Goal: Task Accomplishment & Management: Manage account settings

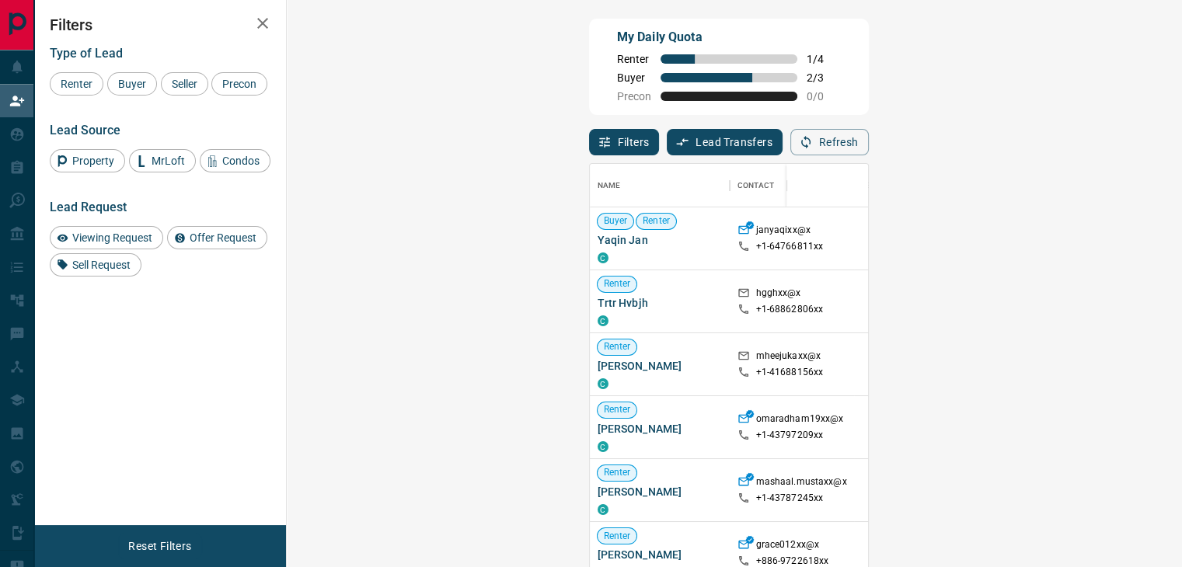
scroll to position [417, 849]
click at [811, 145] on icon "button" at bounding box center [805, 142] width 9 height 13
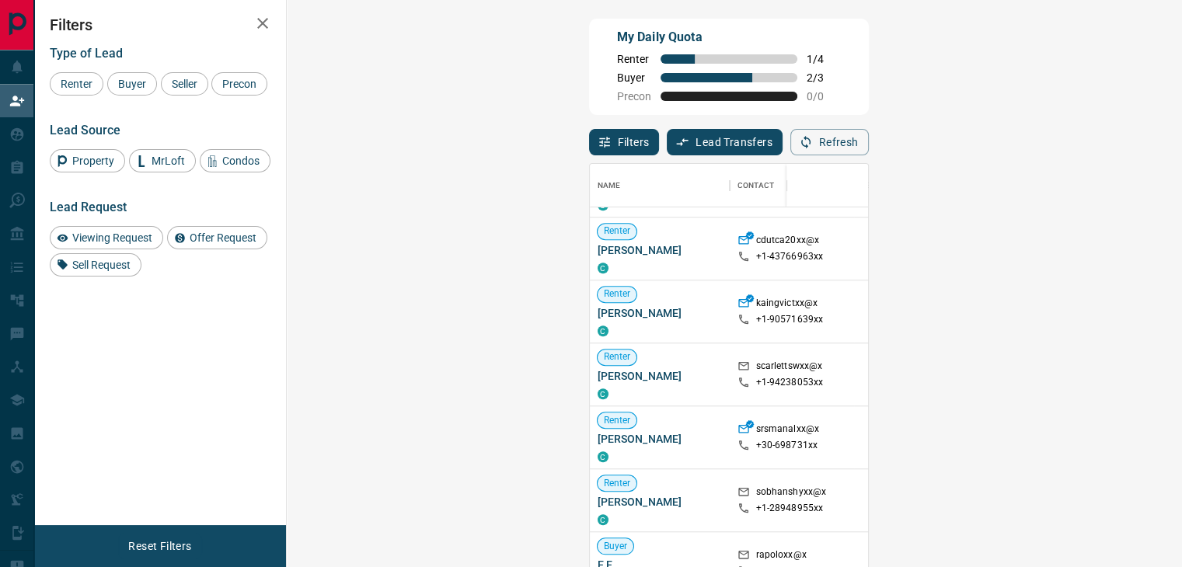
scroll to position [777, 0]
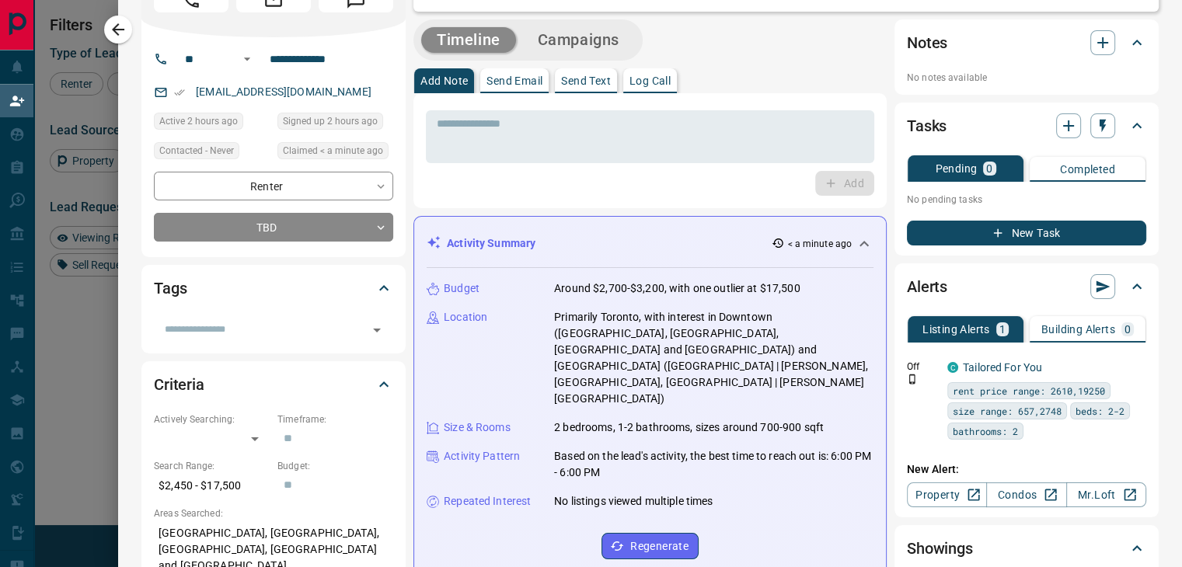
scroll to position [0, 0]
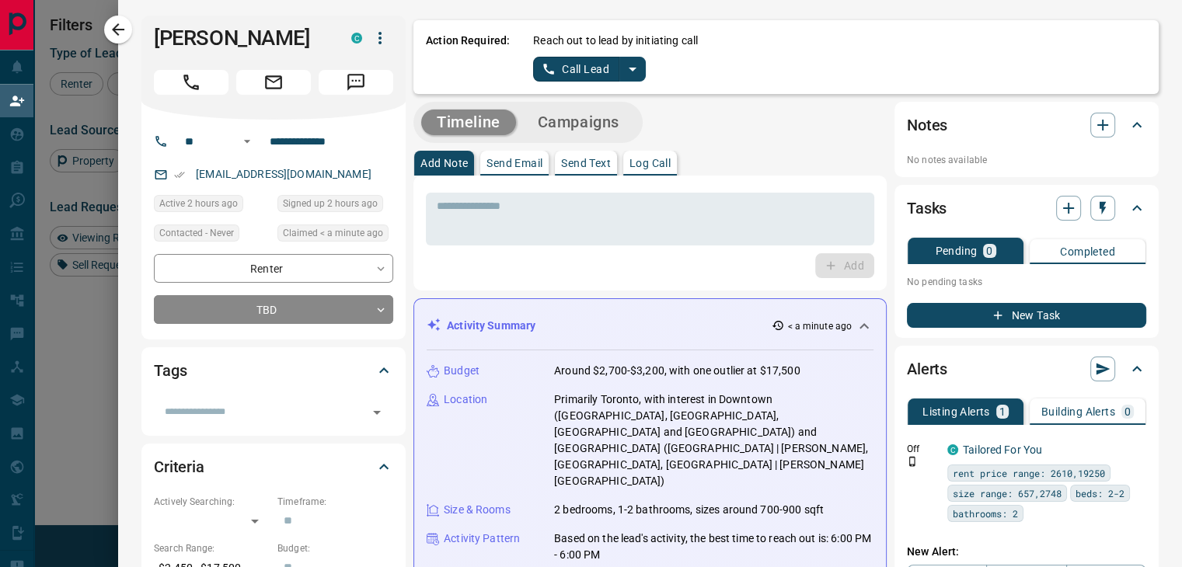
click at [623, 72] on icon "split button" at bounding box center [632, 69] width 19 height 19
click at [593, 119] on li "Log Manual Call" at bounding box center [589, 122] width 95 height 23
click at [580, 67] on button "Log Manual Call" at bounding box center [584, 69] width 103 height 25
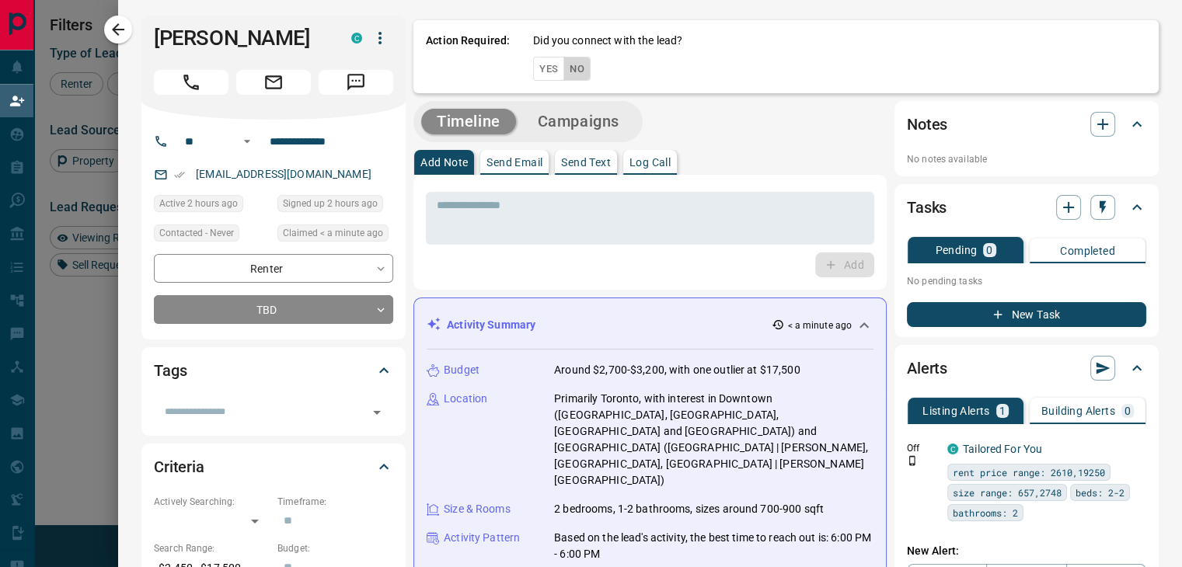
click at [563, 68] on button "No" at bounding box center [576, 69] width 27 height 24
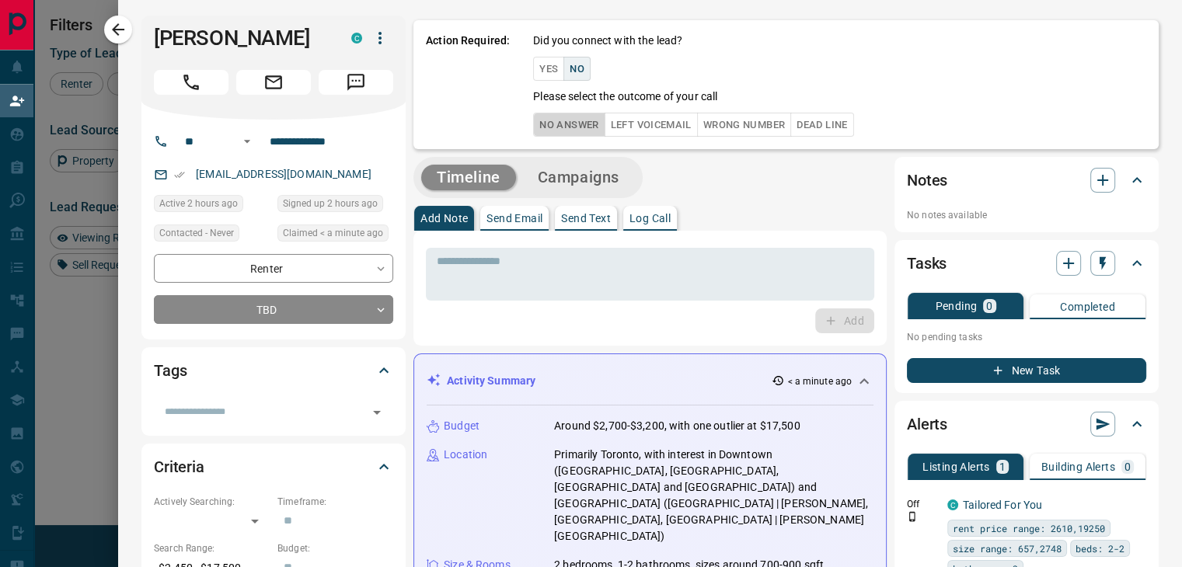
click at [556, 128] on button "No Answer" at bounding box center [568, 125] width 71 height 24
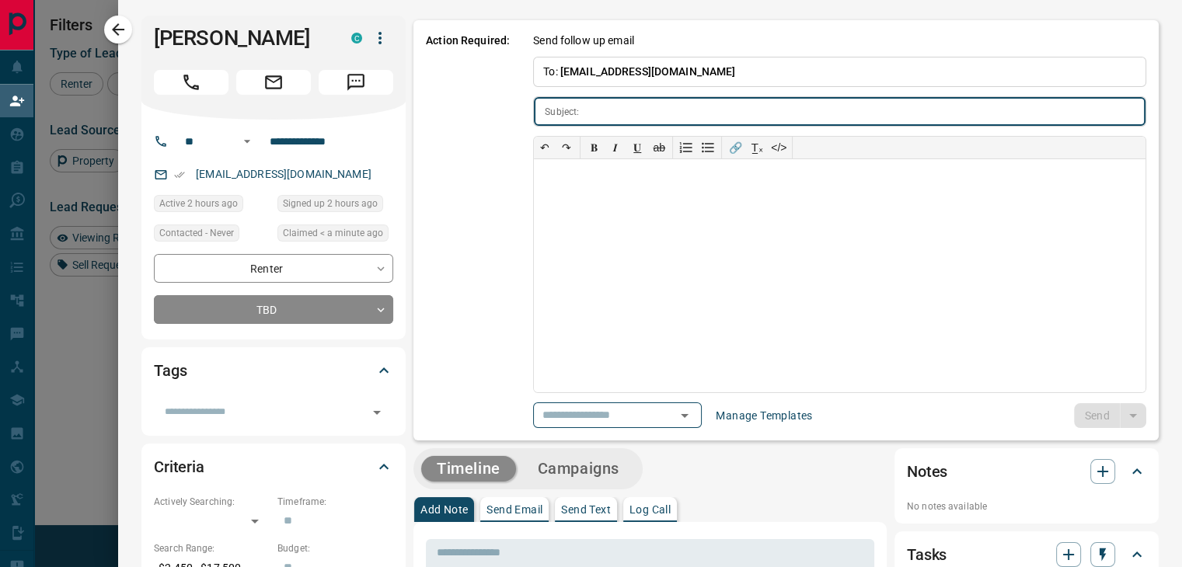
type input "**********"
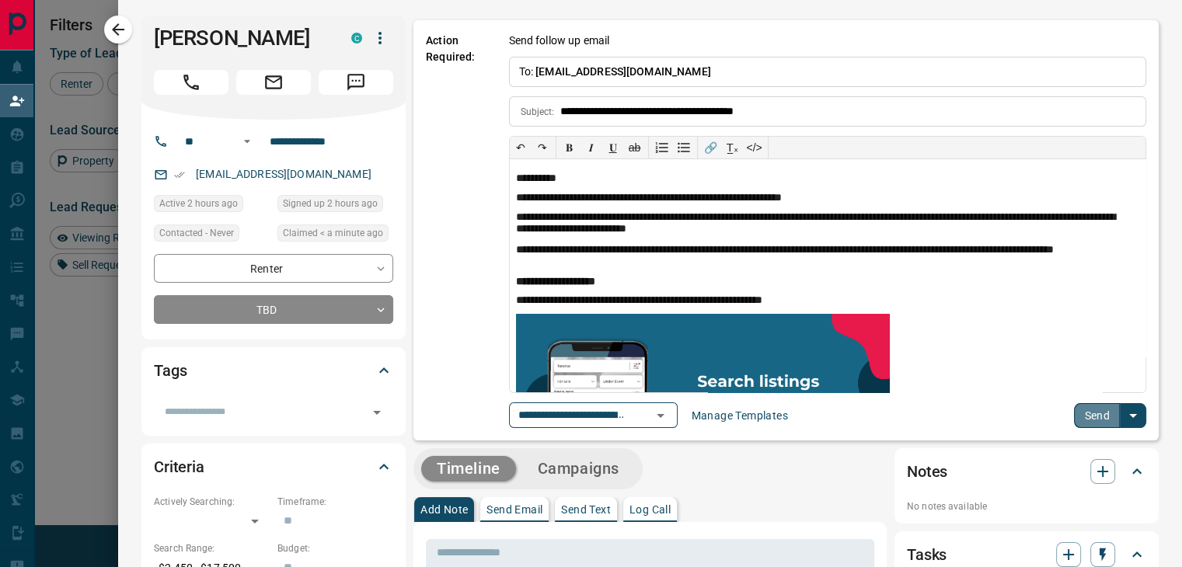
click at [1074, 411] on button "Send" at bounding box center [1097, 415] width 46 height 25
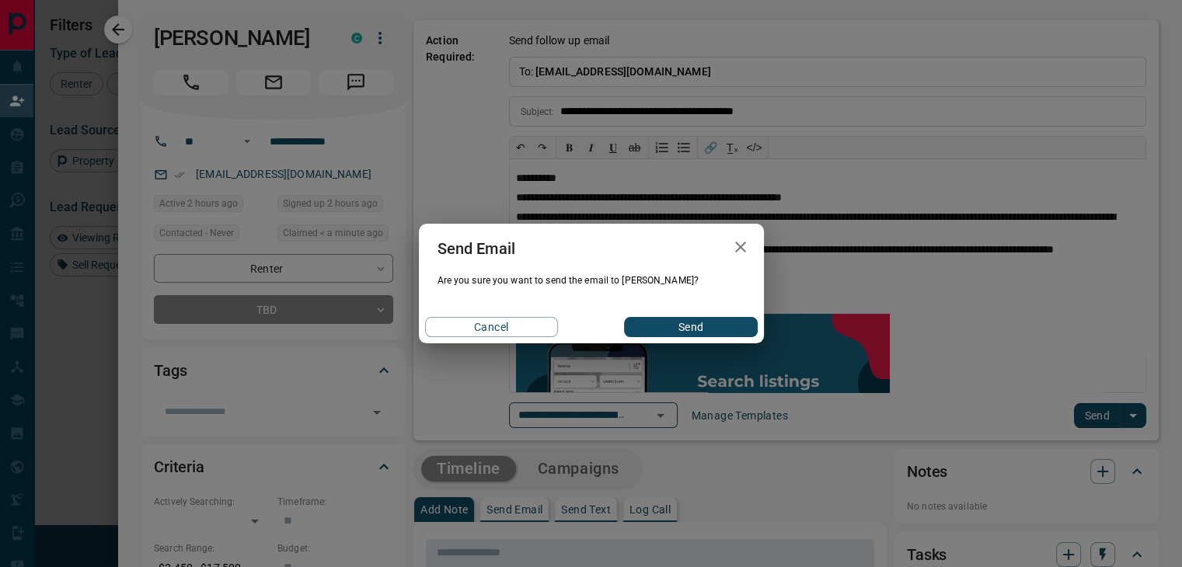
click at [678, 322] on button "Send" at bounding box center [690, 327] width 133 height 20
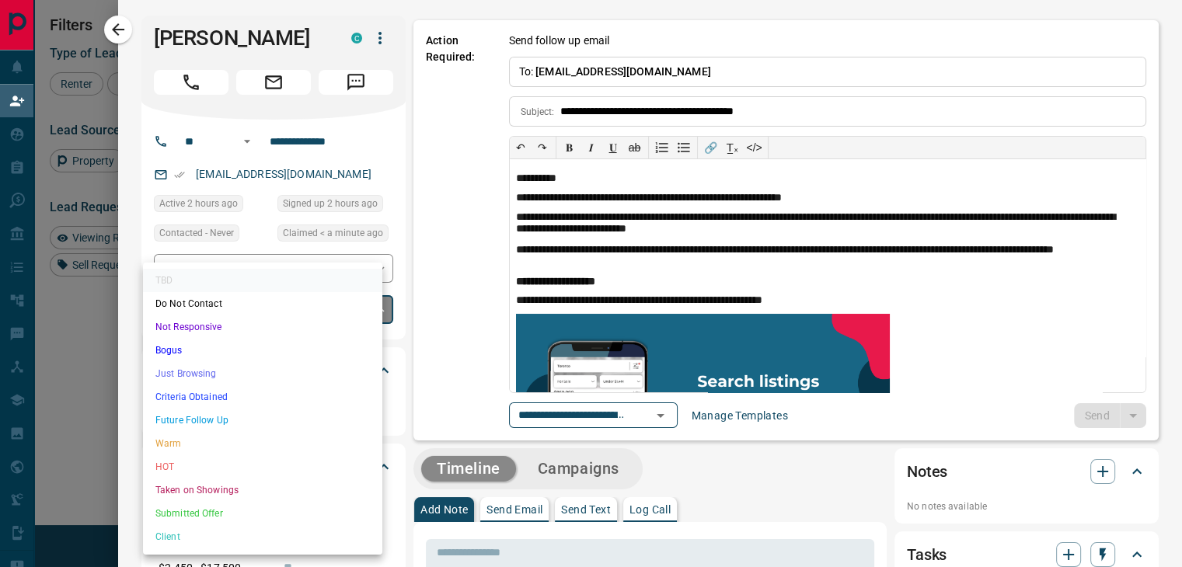
click at [333, 312] on body "Lead Transfers Claim Leads My Leads Tasks Opportunities Deals Campaigns Automat…" at bounding box center [591, 242] width 1182 height 485
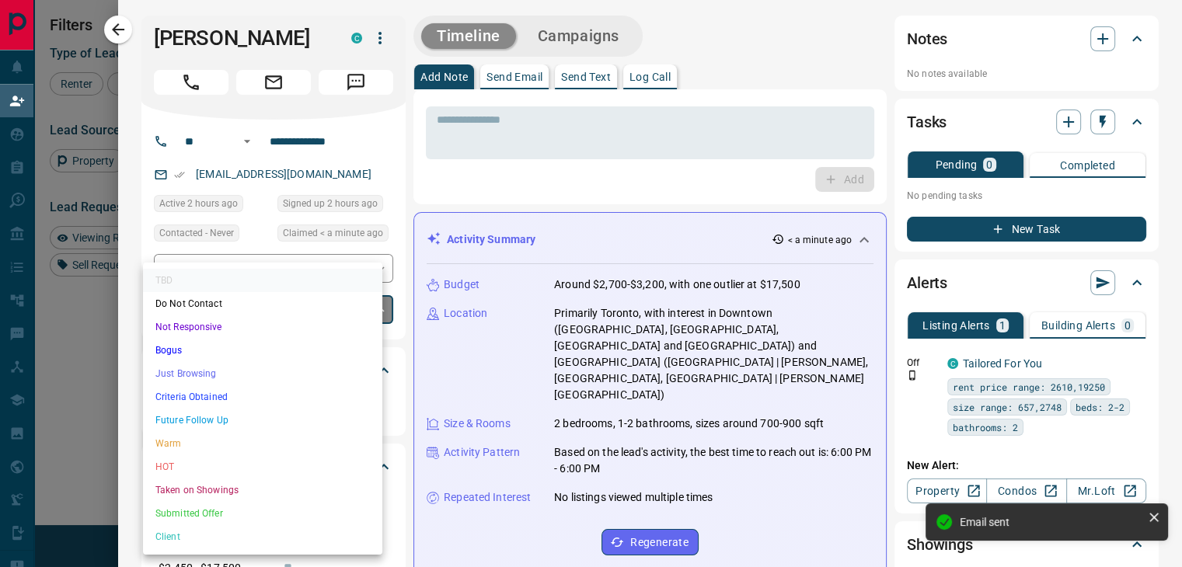
click at [221, 424] on li "Future Follow Up" at bounding box center [262, 420] width 239 height 23
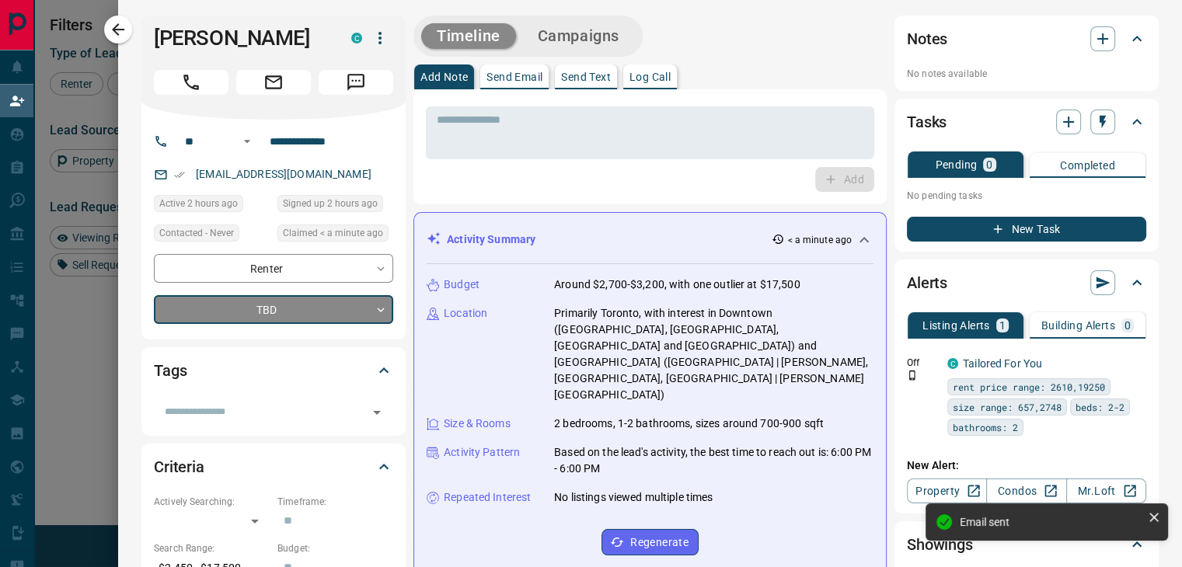
type input "*"
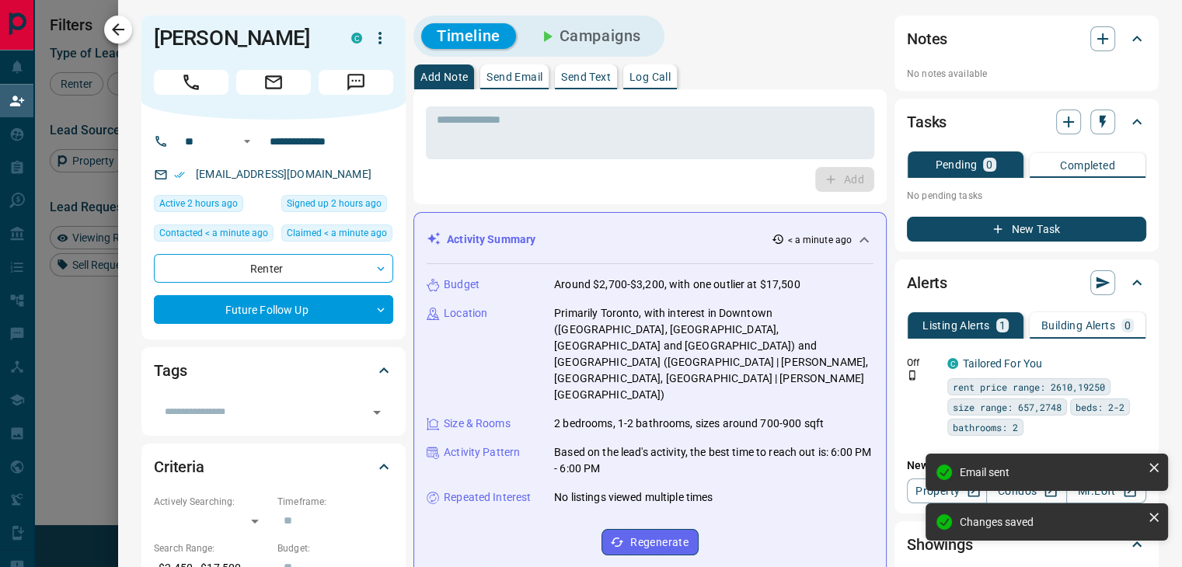
click at [121, 33] on icon "button" at bounding box center [118, 29] width 19 height 19
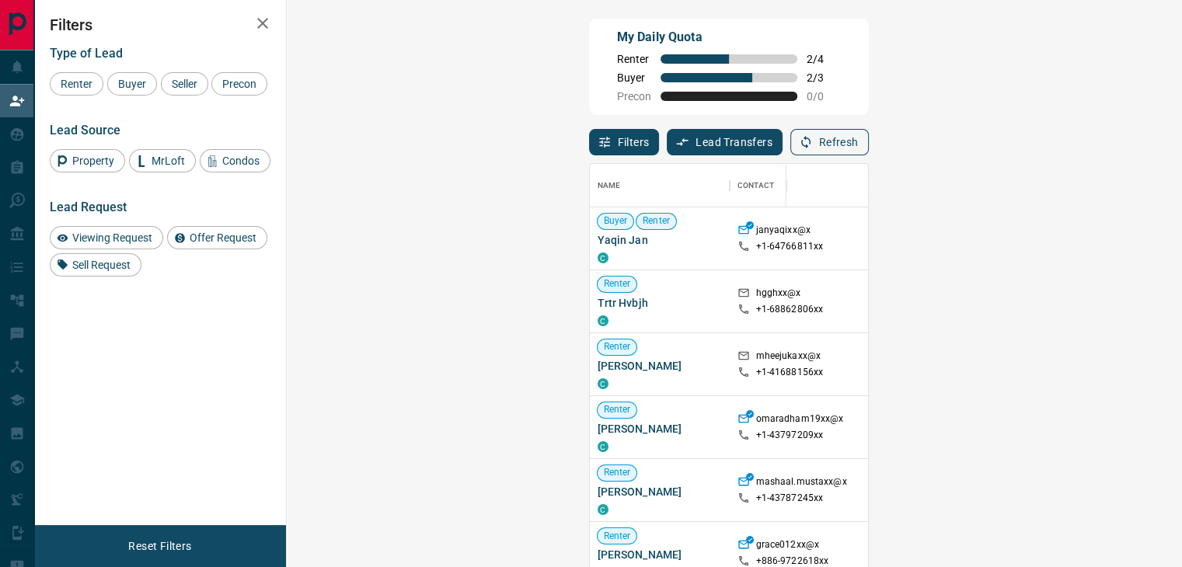
click at [869, 147] on button "Refresh" at bounding box center [829, 142] width 78 height 26
click at [869, 144] on button "Refresh" at bounding box center [829, 142] width 78 height 26
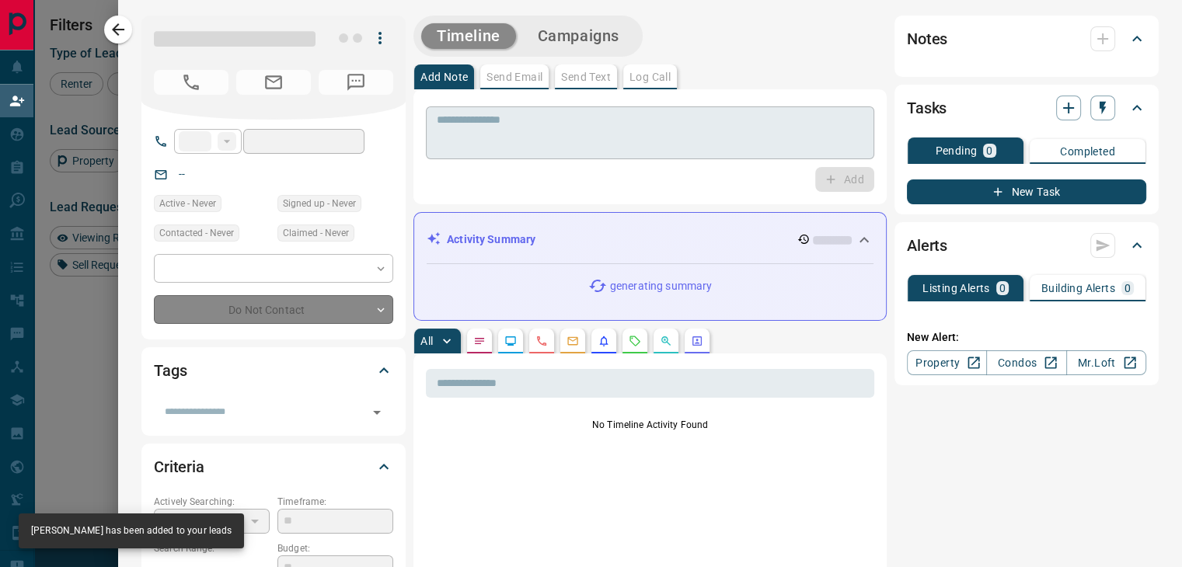
type input "**"
type input "**********"
type input "**"
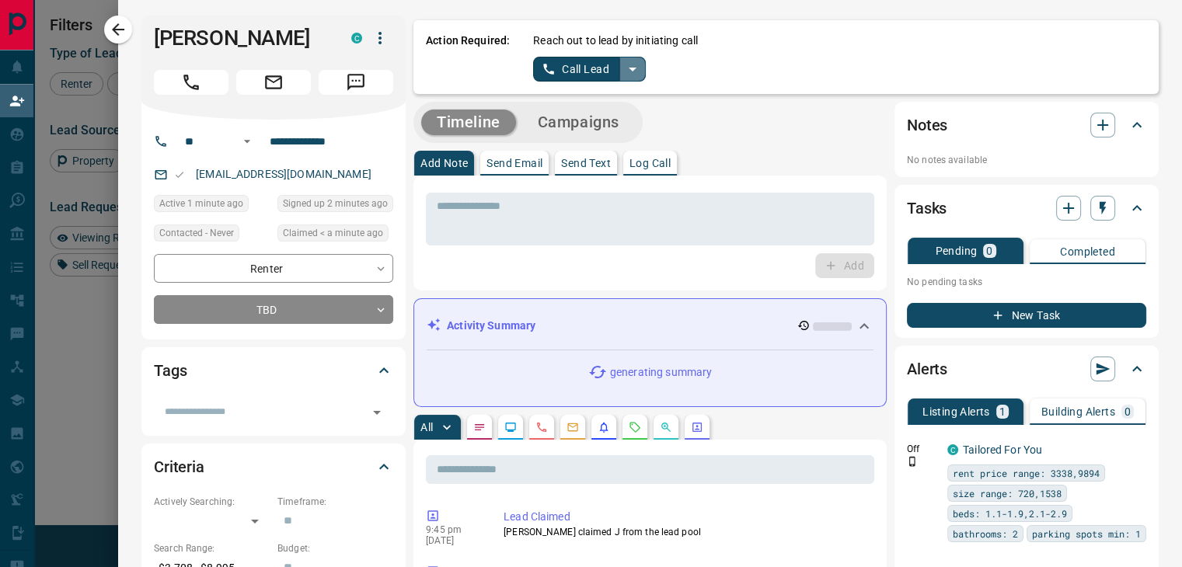
click at [626, 66] on icon "split button" at bounding box center [632, 69] width 19 height 19
click at [592, 132] on li "Log Manual Call" at bounding box center [589, 122] width 95 height 23
click at [578, 75] on button "Log Manual Call" at bounding box center [584, 69] width 103 height 25
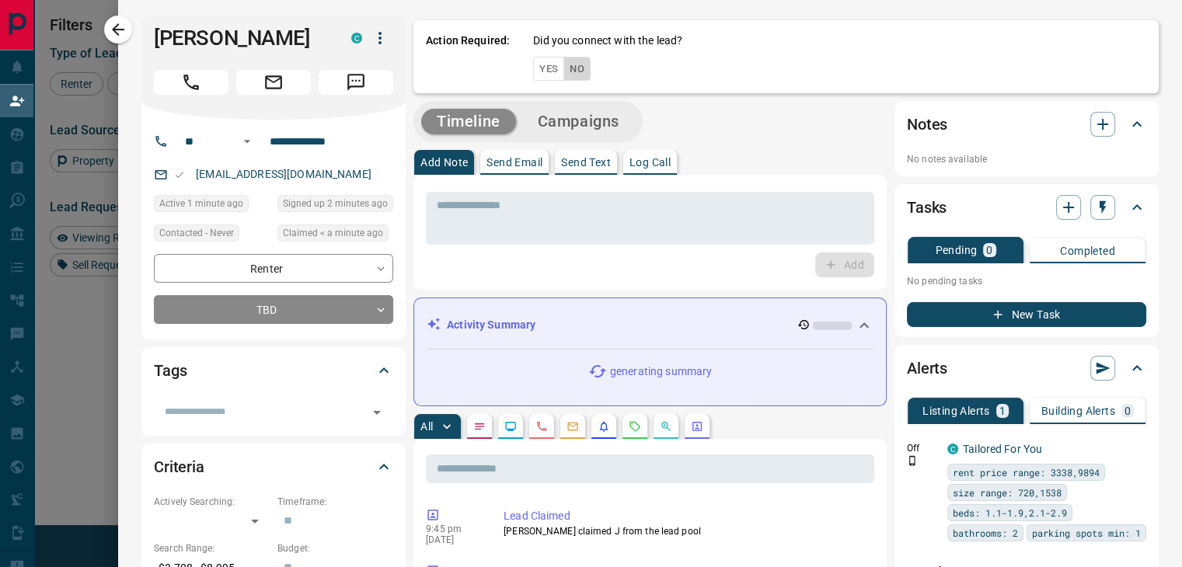
click at [578, 75] on button "No" at bounding box center [576, 69] width 27 height 24
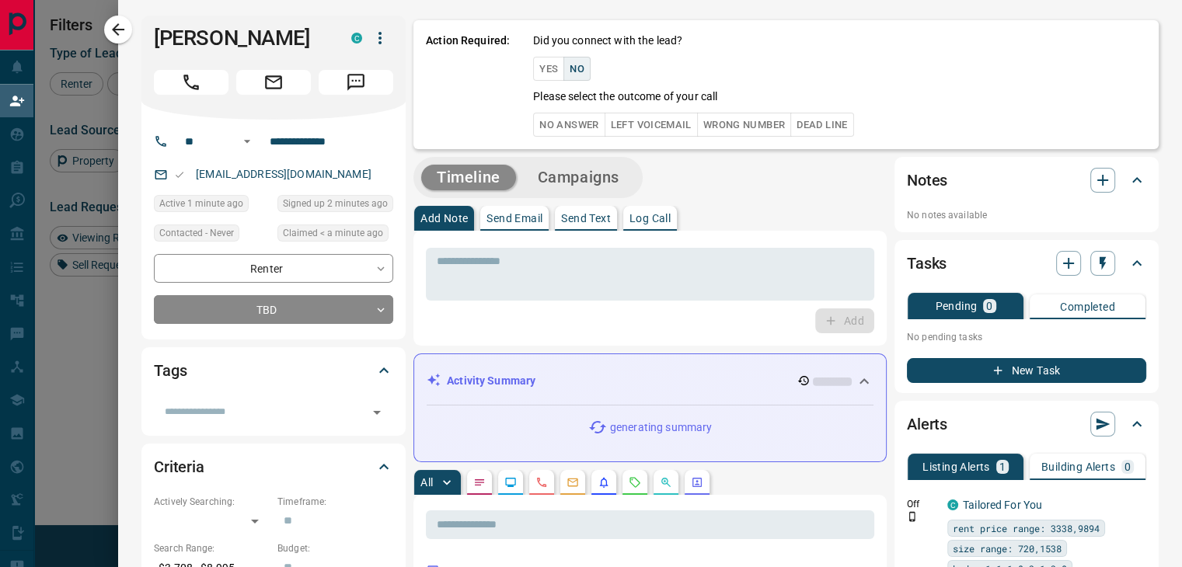
click at [542, 114] on button "No Answer" at bounding box center [568, 125] width 71 height 24
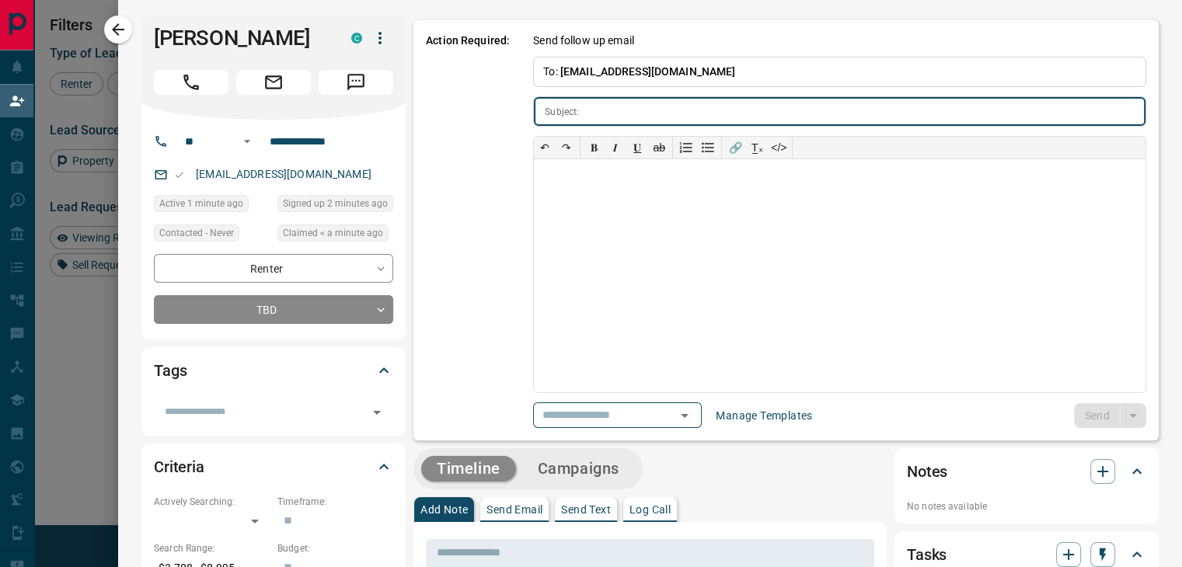
type input "**********"
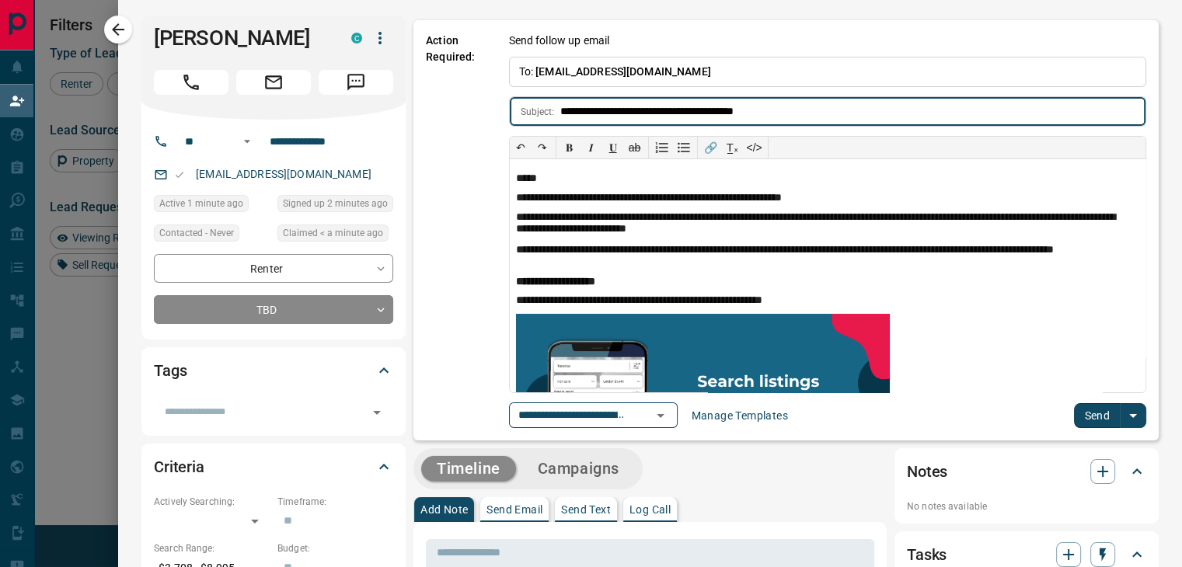
click at [1083, 412] on button "Send" at bounding box center [1097, 415] width 46 height 25
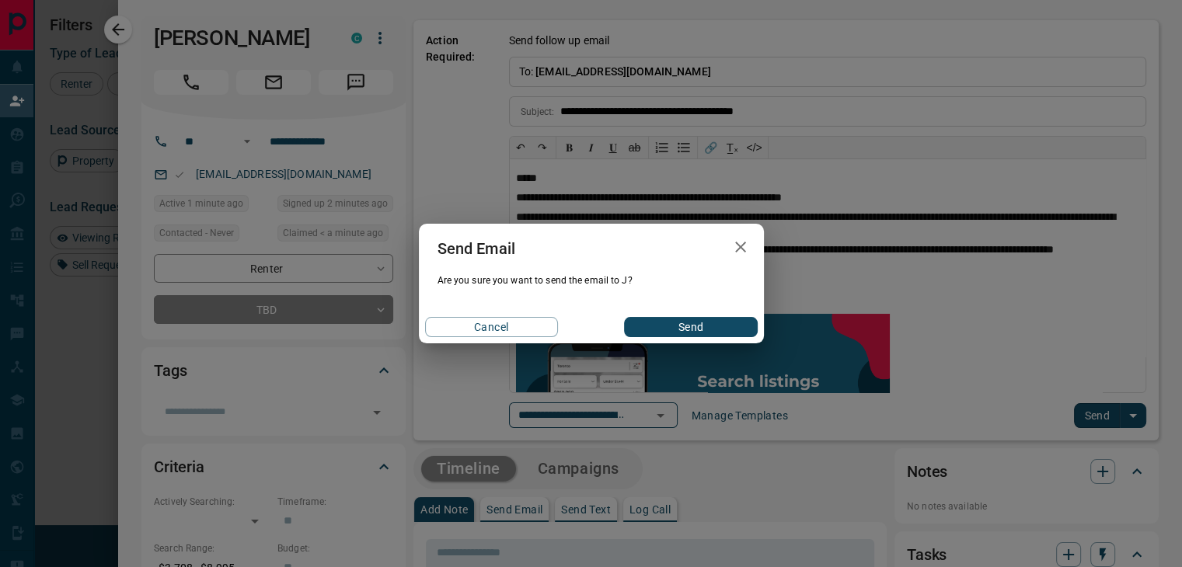
click at [689, 327] on button "Send" at bounding box center [690, 327] width 133 height 20
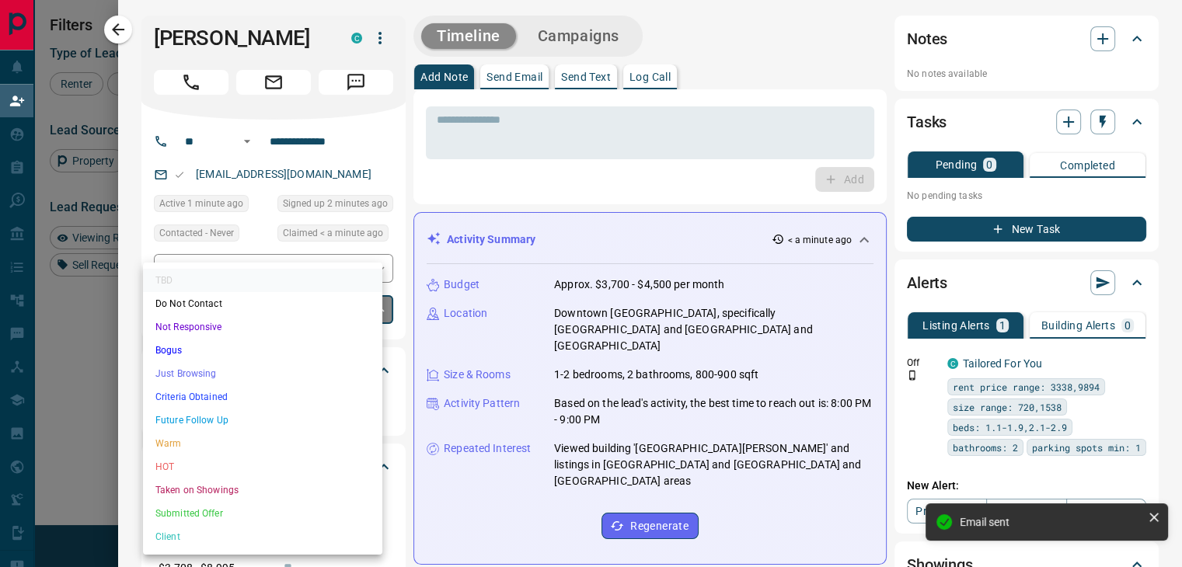
click at [287, 310] on body "Lead Transfers Claim Leads My Leads Tasks Opportunities Deals Campaigns Automat…" at bounding box center [591, 242] width 1182 height 485
click at [278, 412] on li "Future Follow Up" at bounding box center [262, 420] width 239 height 23
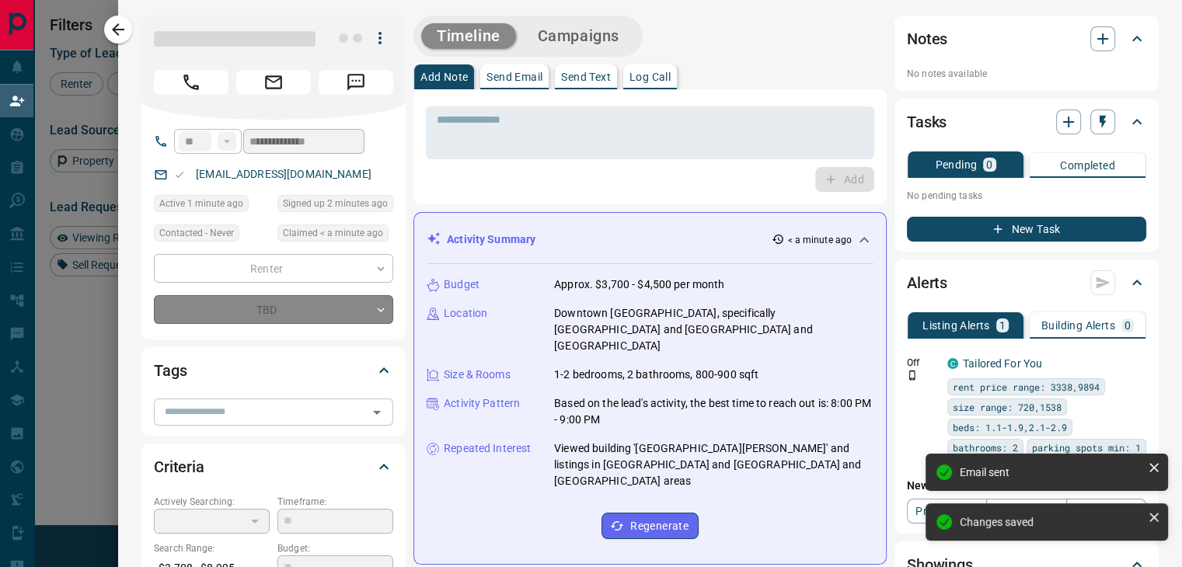
type input "*"
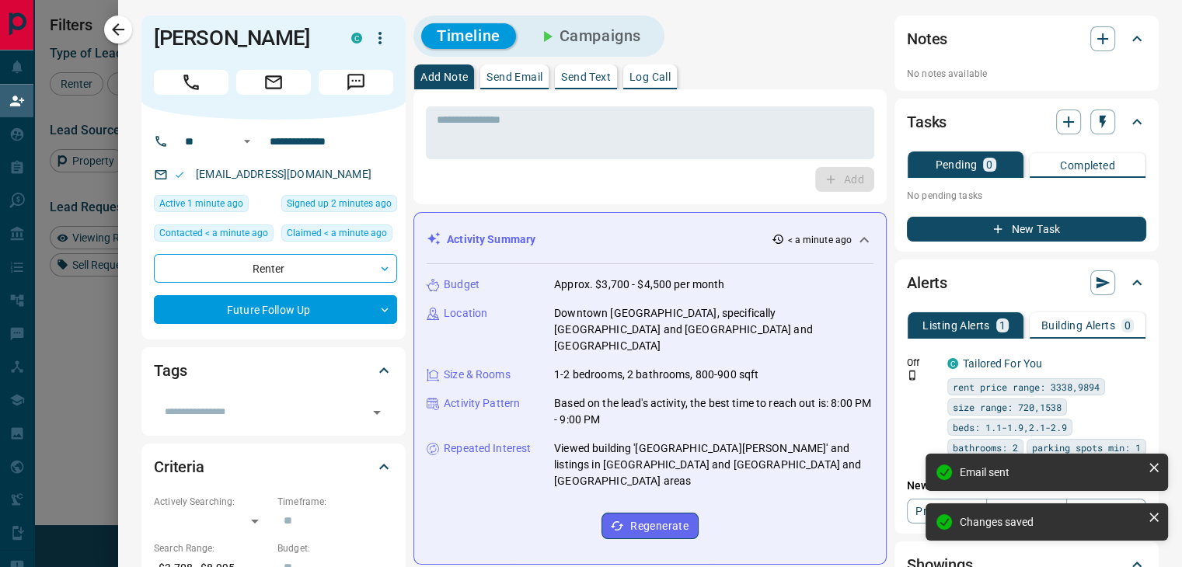
drag, startPoint x: 129, startPoint y: 33, endPoint x: 740, endPoint y: 255, distance: 649.8
click at [129, 33] on button "button" at bounding box center [118, 30] width 28 height 28
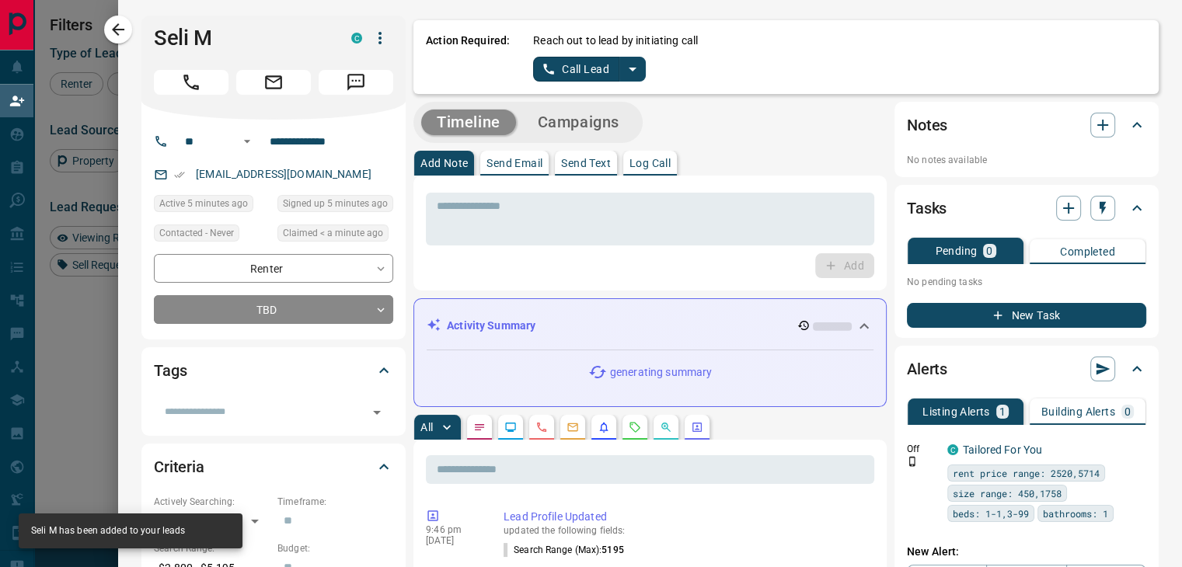
click at [623, 65] on icon "split button" at bounding box center [632, 69] width 19 height 19
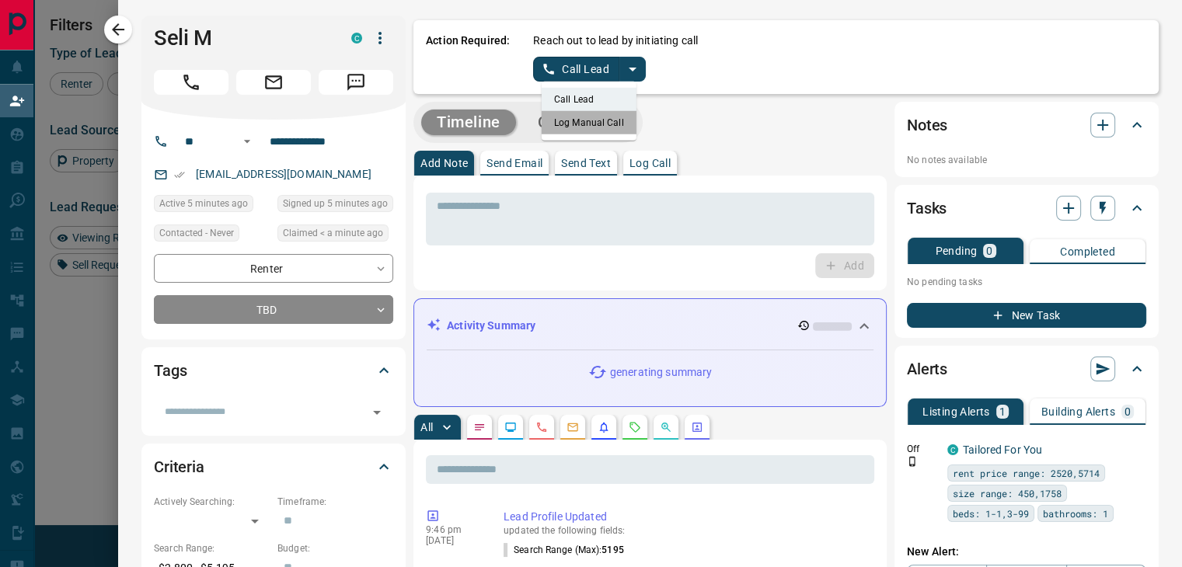
click at [580, 124] on li "Log Manual Call" at bounding box center [589, 122] width 95 height 23
click at [572, 81] on div "Action Required: Reach out to lead by initiating call Log Manual Call" at bounding box center [785, 57] width 745 height 74
click at [572, 72] on button "Log Manual Call" at bounding box center [584, 69] width 103 height 25
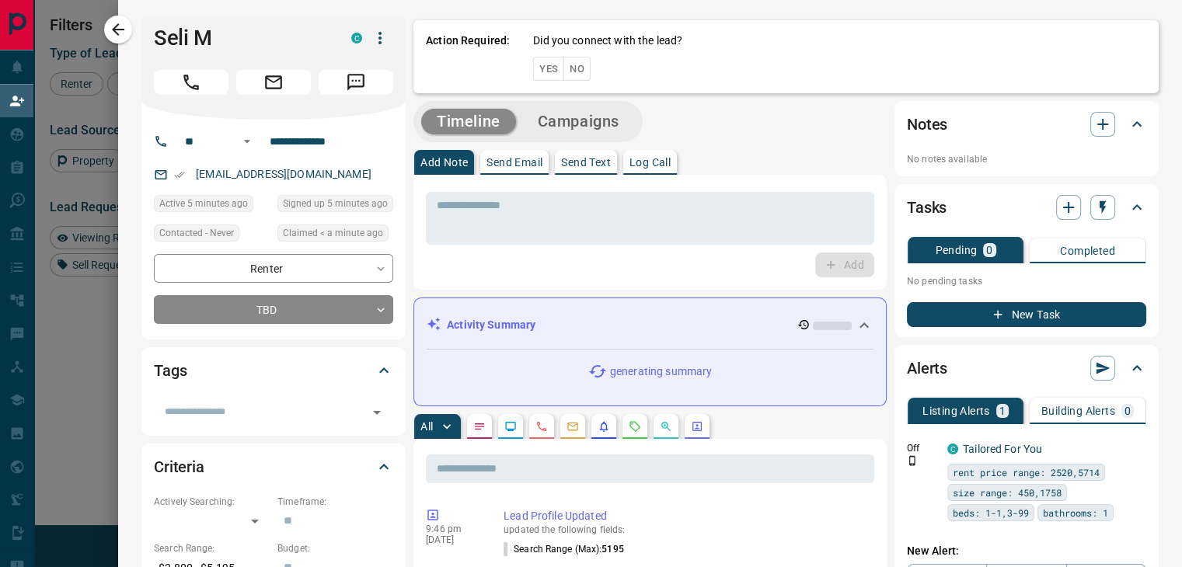
click at [572, 72] on button "No" at bounding box center [576, 69] width 27 height 24
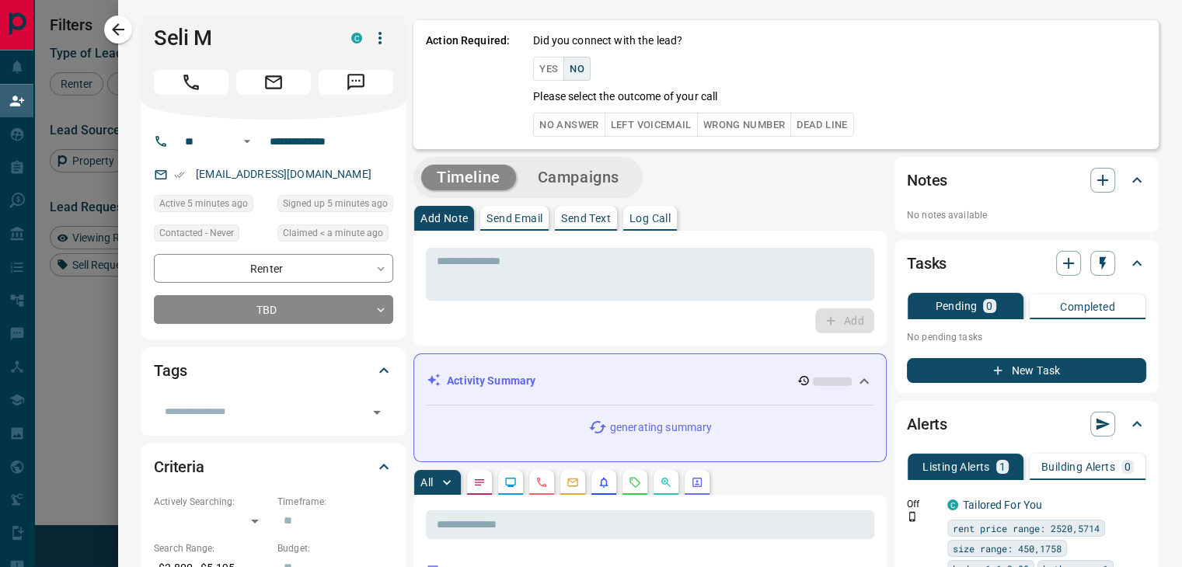
click at [574, 113] on button "No Answer" at bounding box center [568, 125] width 71 height 24
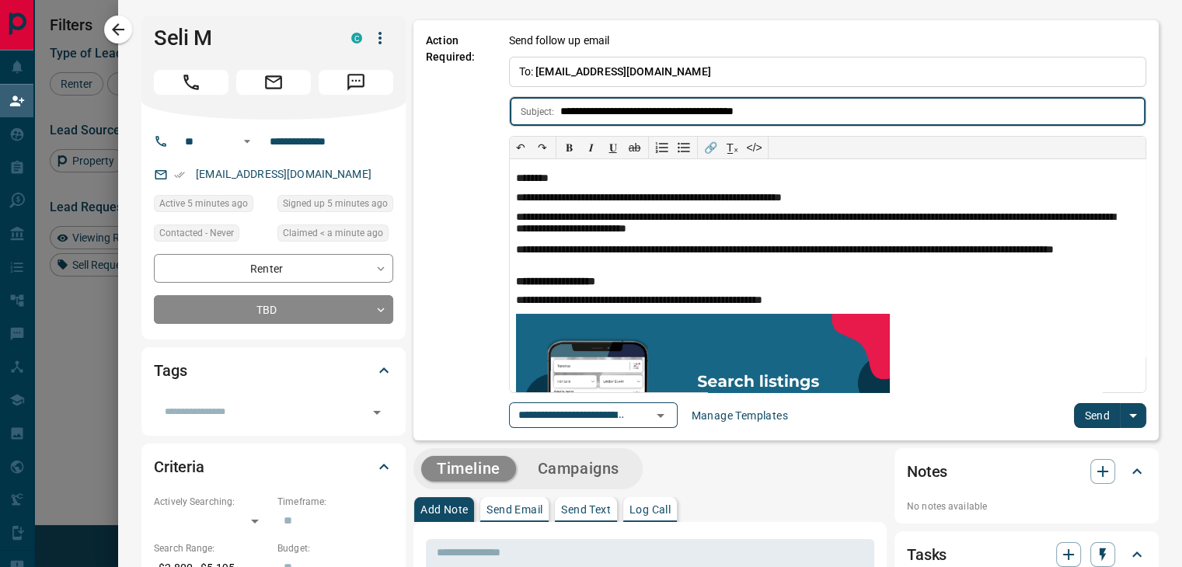
click at [1087, 412] on button "Send" at bounding box center [1097, 415] width 46 height 25
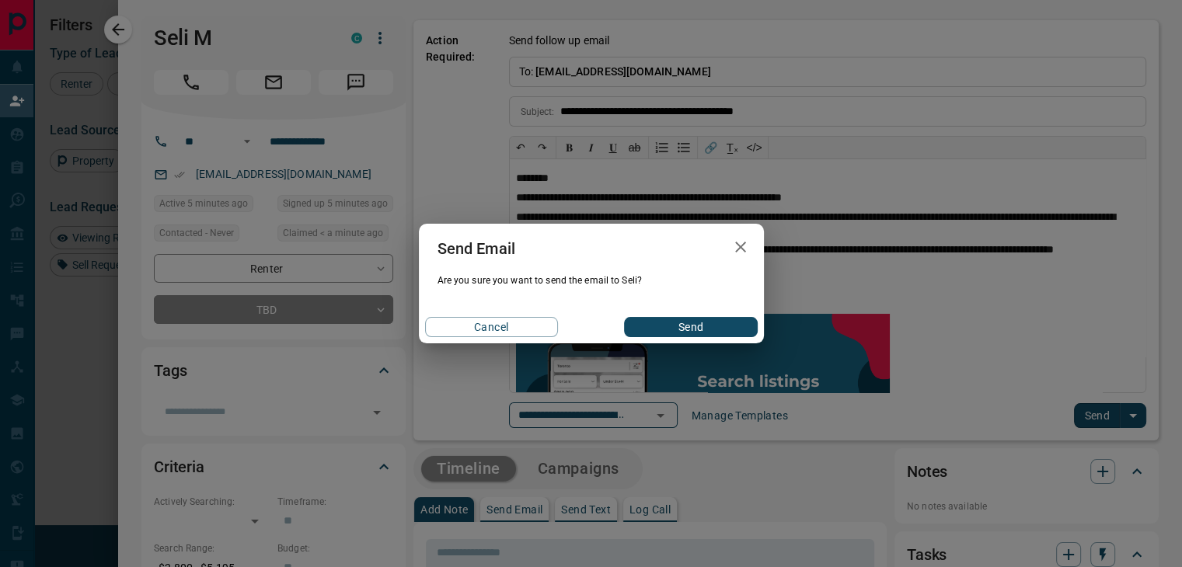
click at [668, 323] on button "Send" at bounding box center [690, 327] width 133 height 20
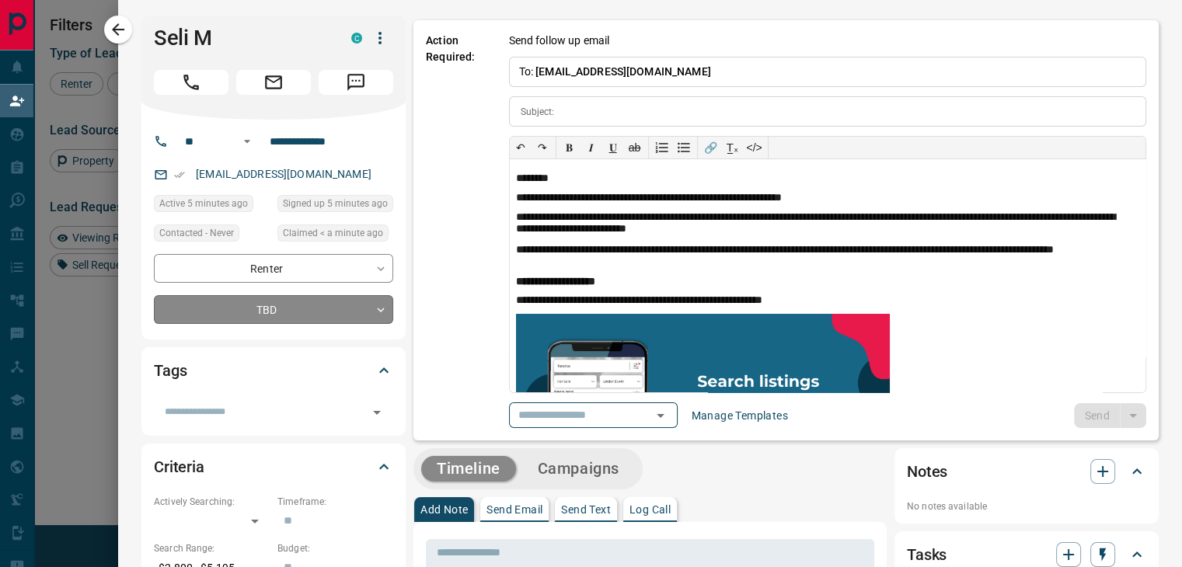
click at [261, 309] on body "Lead Transfers Claim Leads My Leads Tasks Opportunities Deals Campaigns Automat…" at bounding box center [591, 242] width 1182 height 485
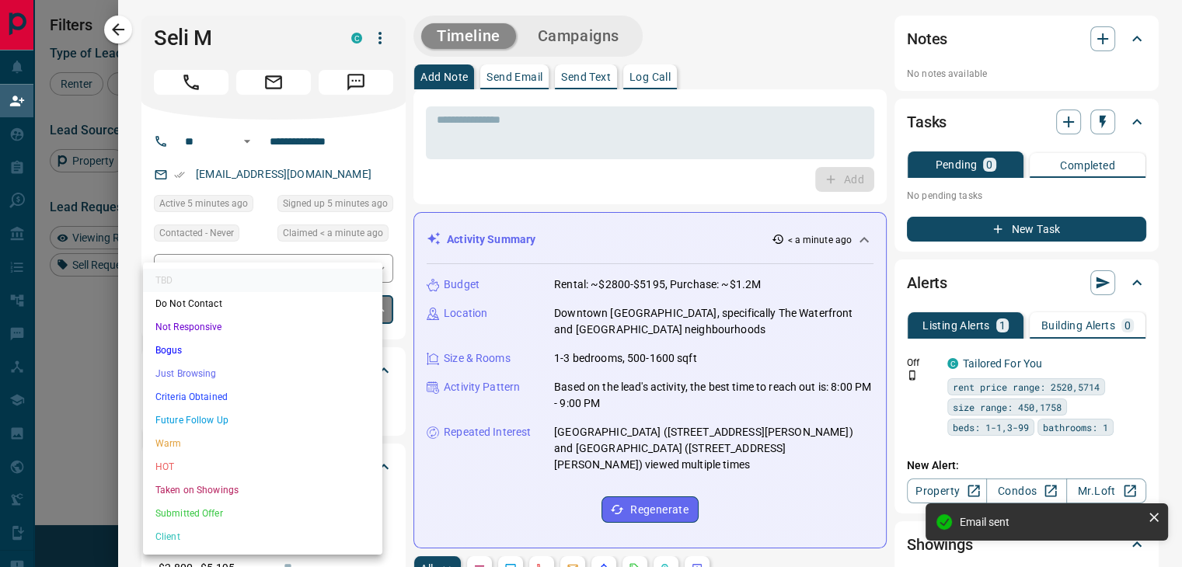
click at [267, 422] on li "Future Follow Up" at bounding box center [262, 420] width 239 height 23
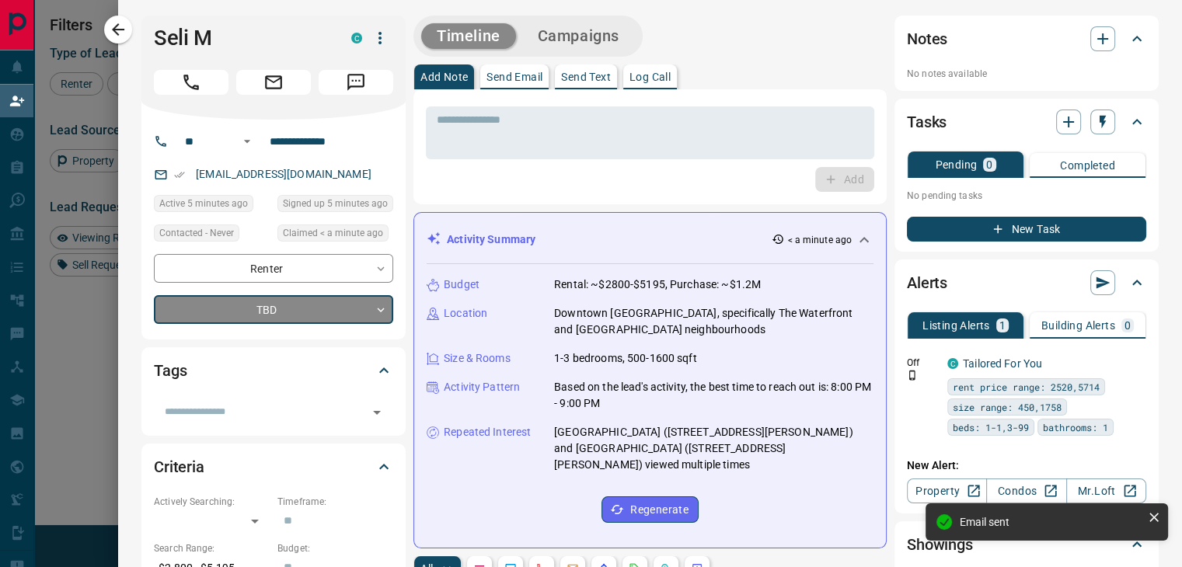
type input "*"
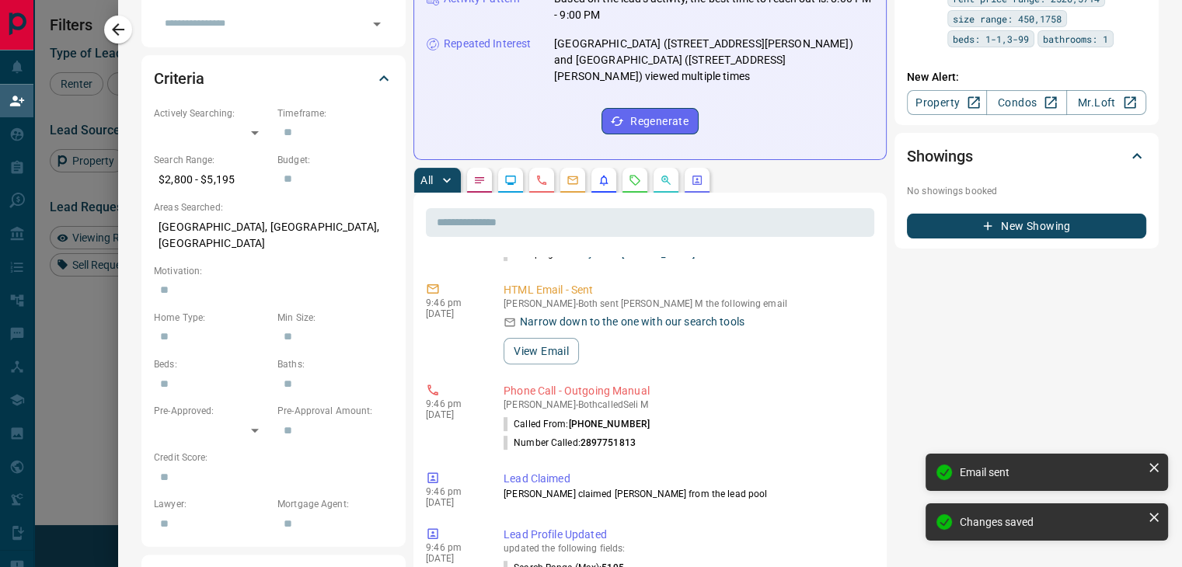
scroll to position [164, 0]
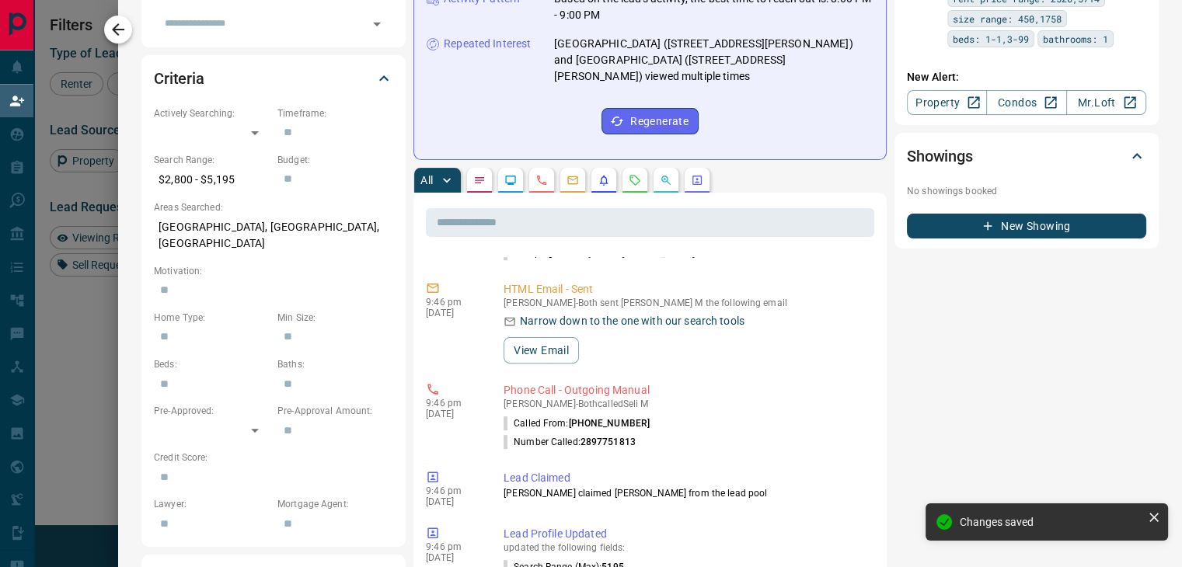
click at [121, 35] on icon "button" at bounding box center [118, 29] width 19 height 19
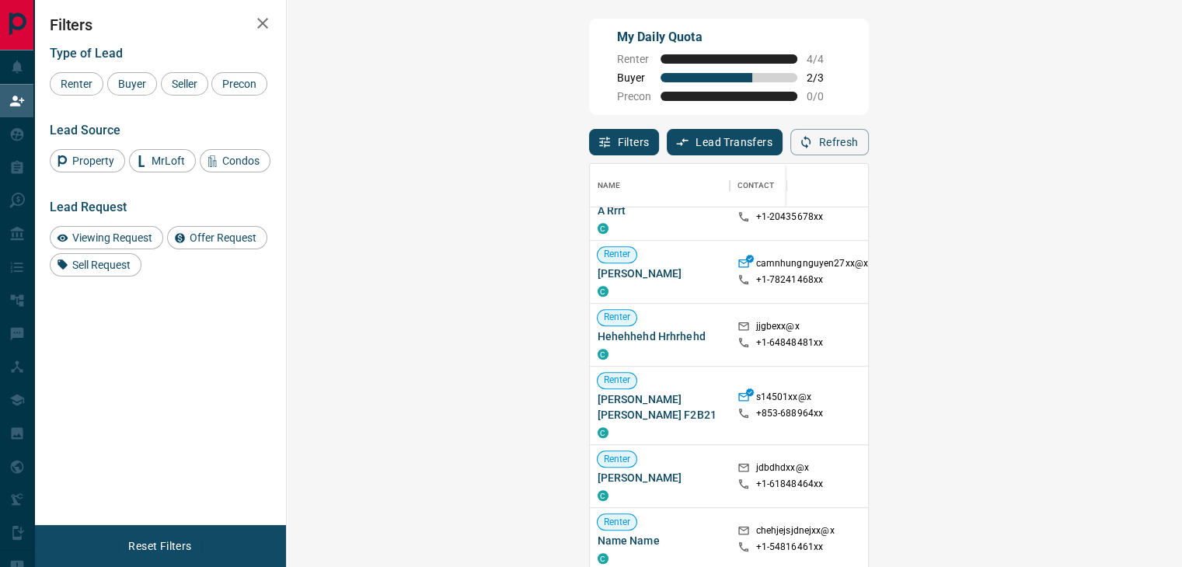
scroll to position [6205, 0]
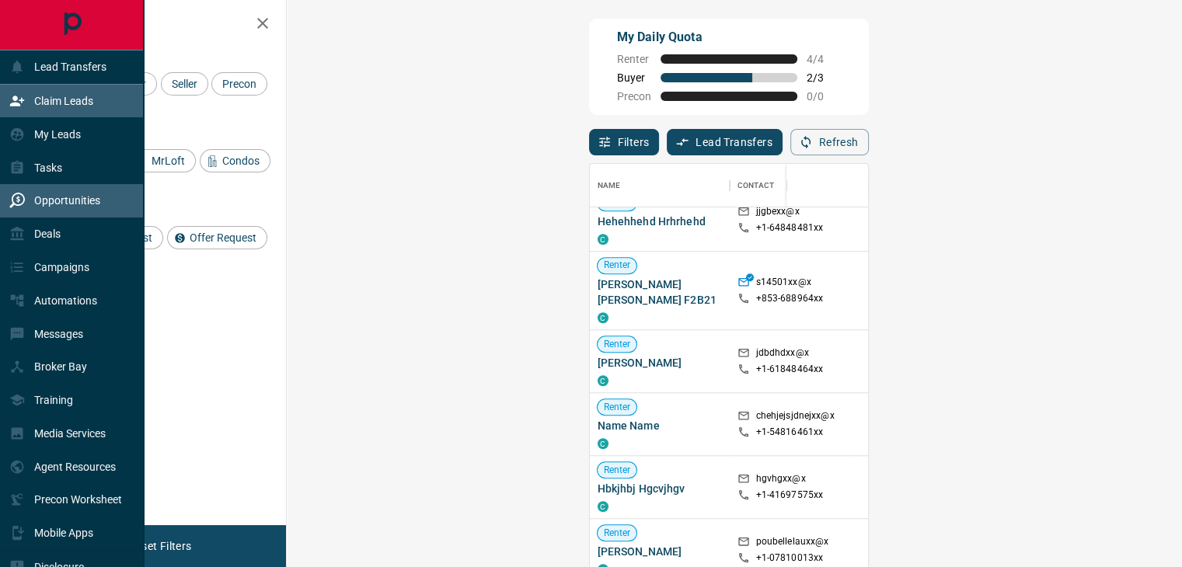
click at [97, 190] on div "Opportunities" at bounding box center [54, 201] width 91 height 26
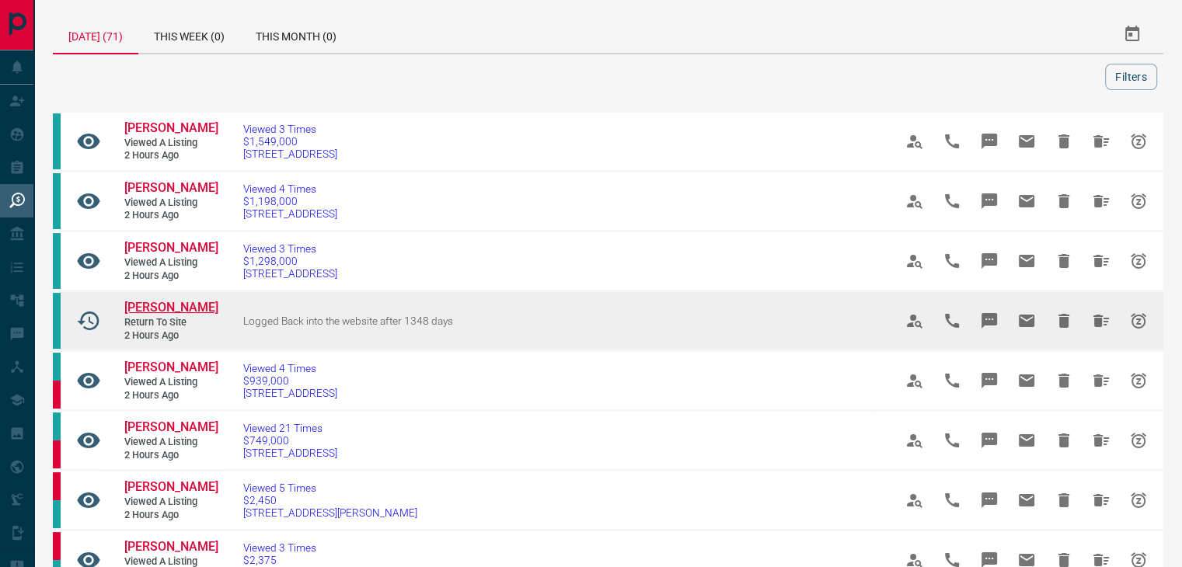
click at [164, 315] on span "[PERSON_NAME]" at bounding box center [171, 307] width 94 height 15
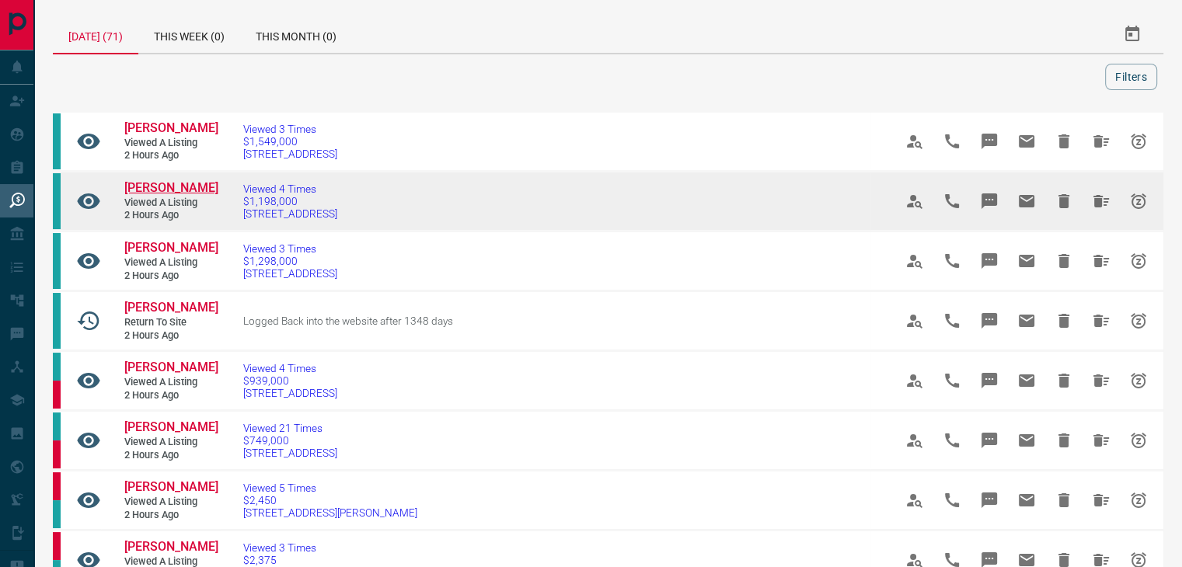
click at [150, 195] on span "[PERSON_NAME]" at bounding box center [171, 187] width 94 height 15
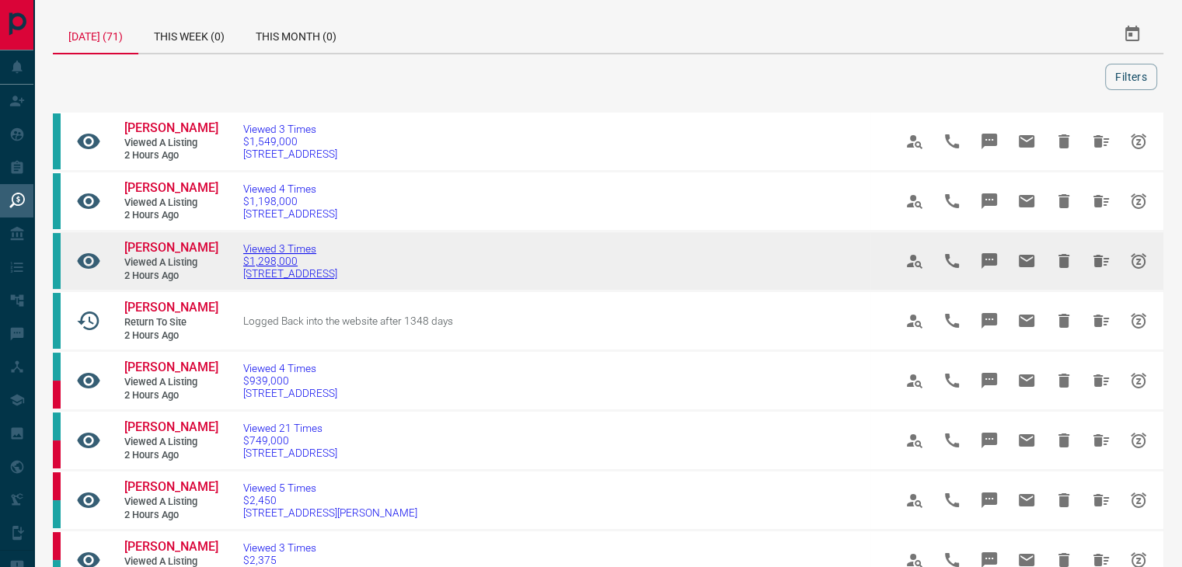
click at [274, 267] on span "$1,298,000" at bounding box center [290, 261] width 94 height 12
click at [140, 255] on span "[PERSON_NAME]" at bounding box center [171, 247] width 94 height 15
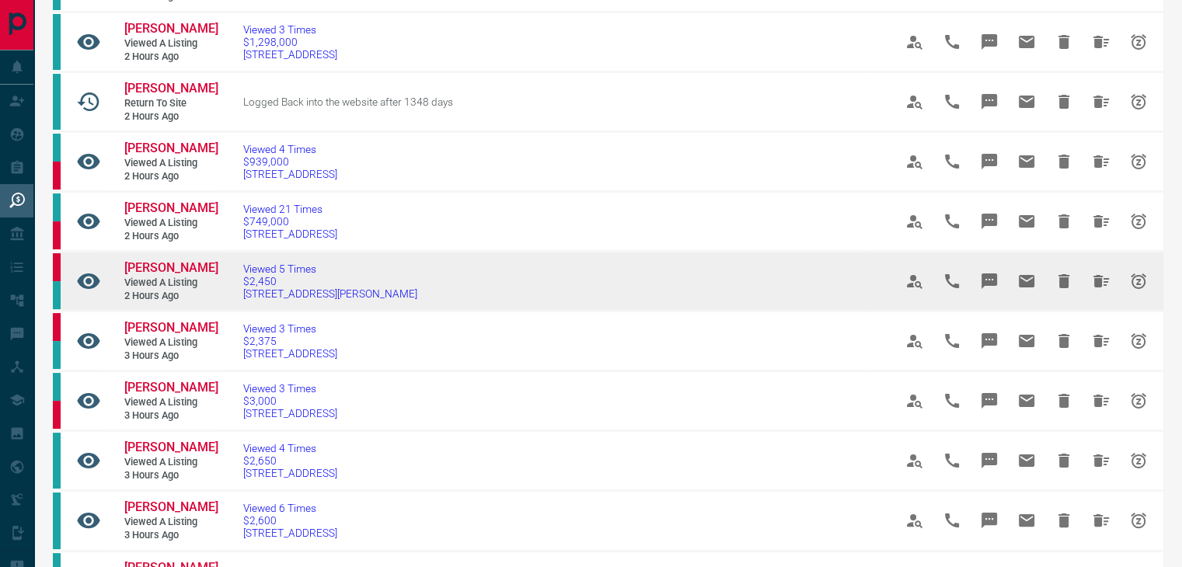
scroll to position [233, 0]
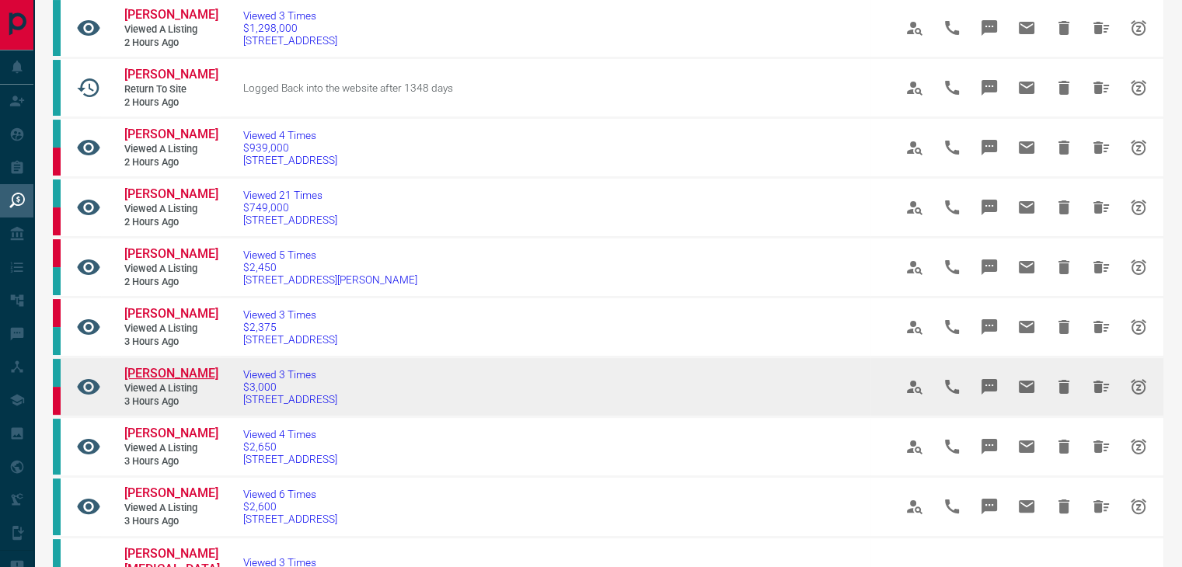
click at [183, 381] on span "[PERSON_NAME]" at bounding box center [171, 373] width 94 height 15
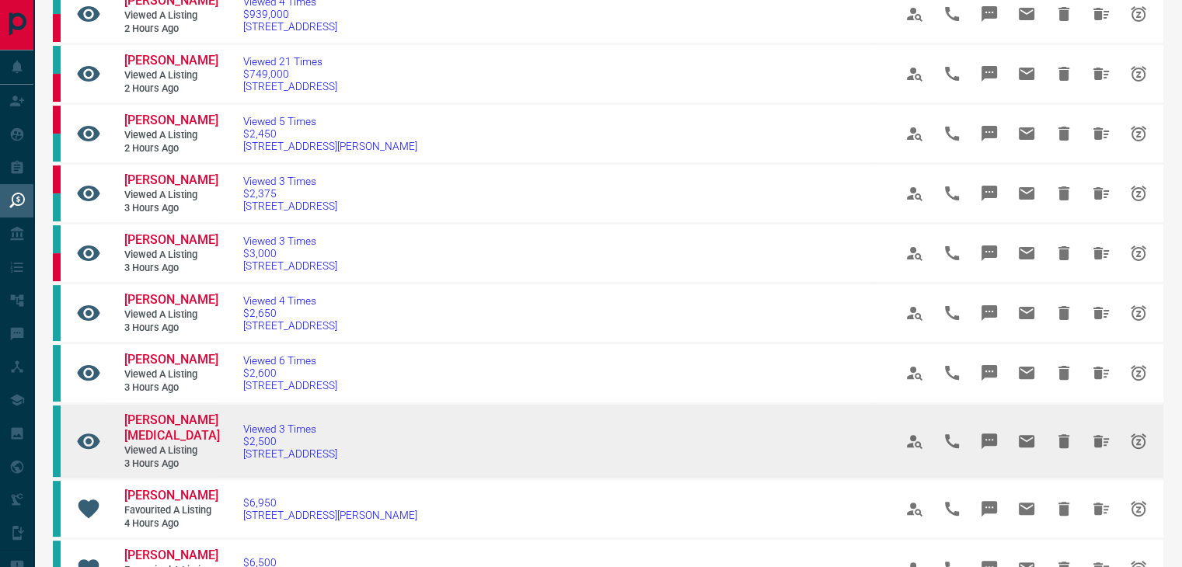
scroll to position [389, 0]
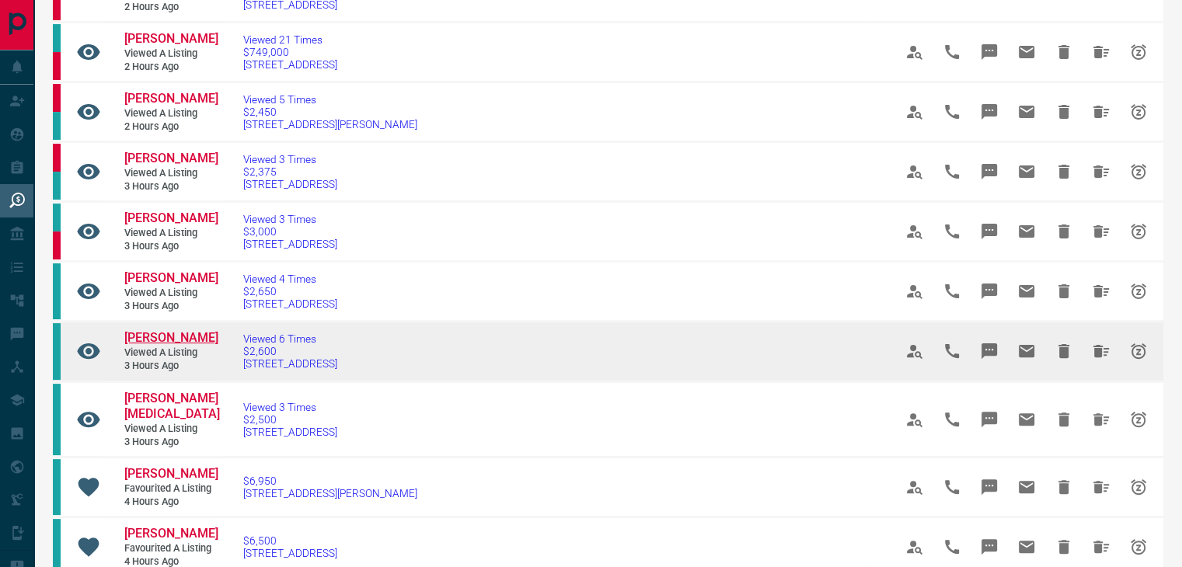
click at [154, 345] on span "[PERSON_NAME]" at bounding box center [171, 337] width 94 height 15
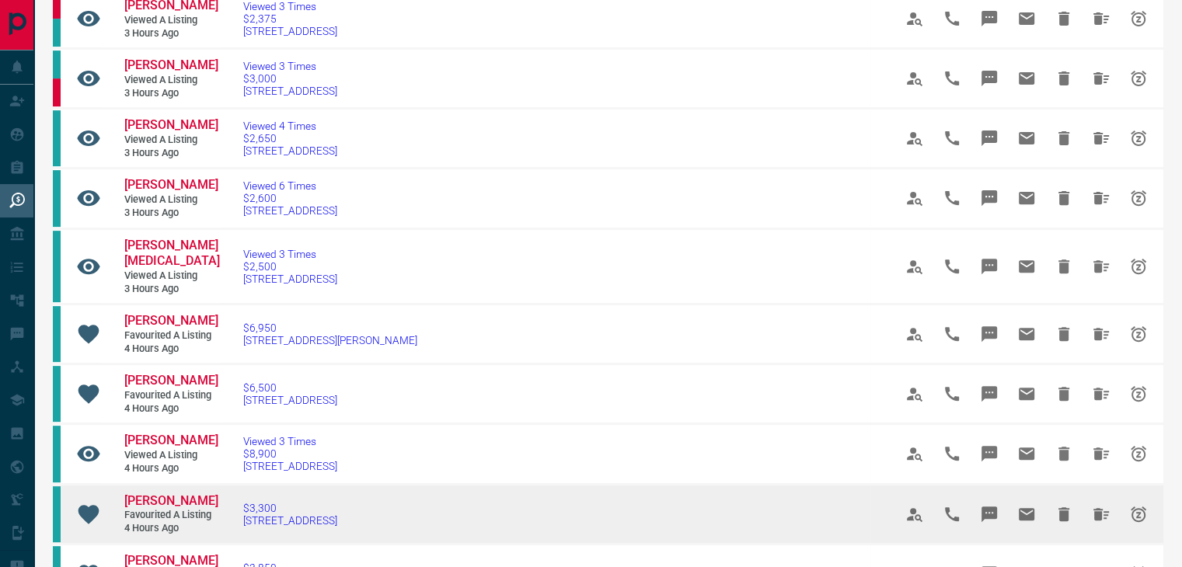
scroll to position [544, 0]
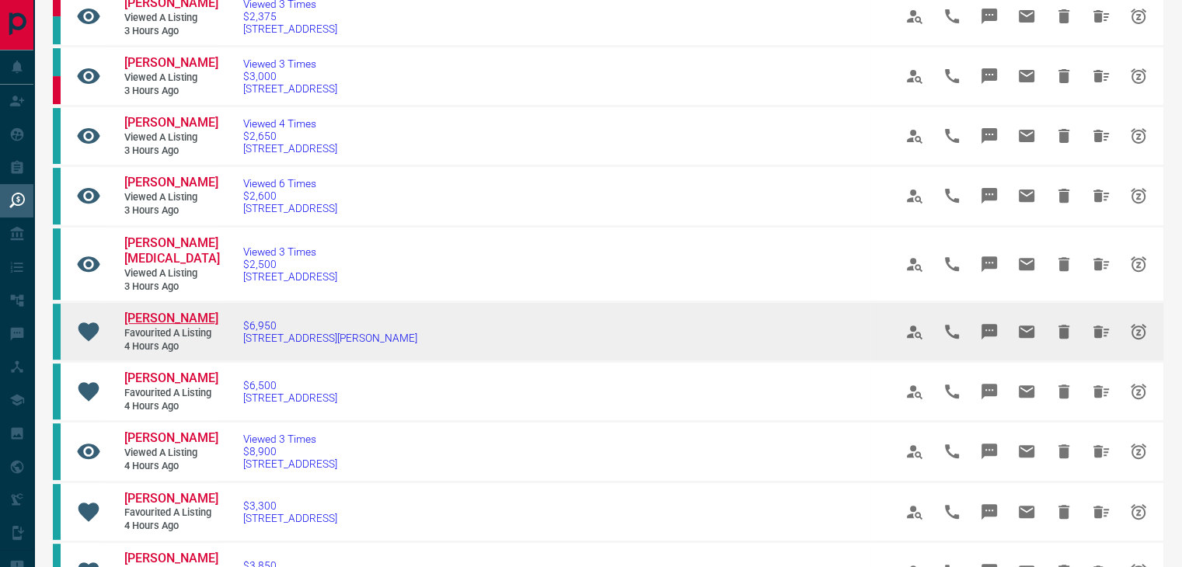
click at [193, 326] on span "[PERSON_NAME]" at bounding box center [171, 318] width 94 height 15
